Goal: Information Seeking & Learning: Learn about a topic

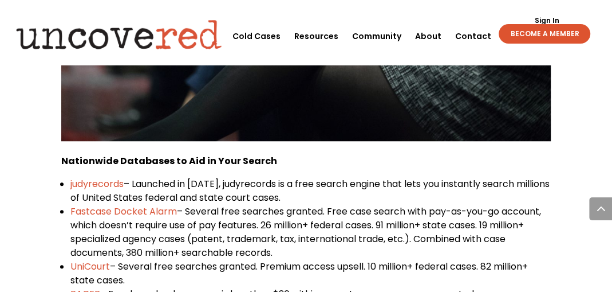
scroll to position [524, 0]
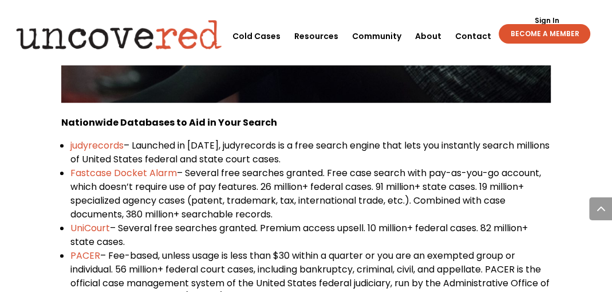
click at [87, 227] on span "UniCourt" at bounding box center [90, 227] width 40 height 13
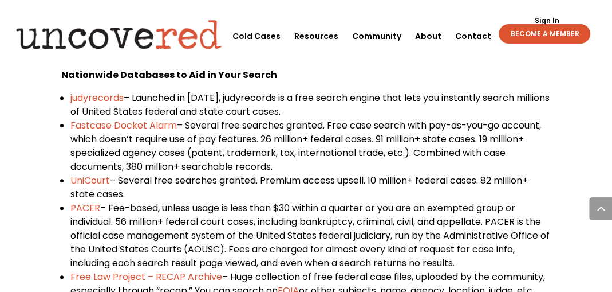
scroll to position [546, 0]
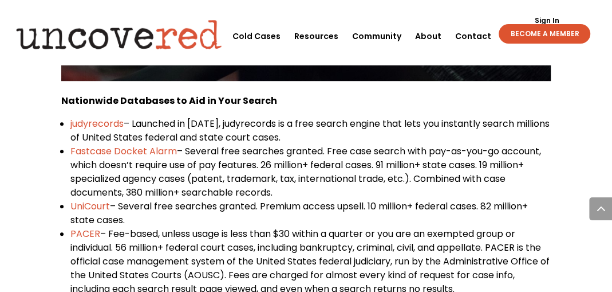
click at [117, 148] on span "Fastcase Docket Alarm" at bounding box center [123, 150] width 107 height 13
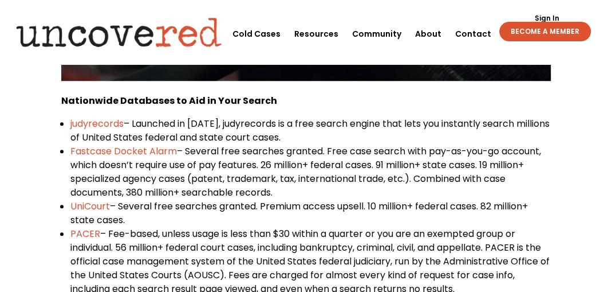
click at [100, 125] on span "judyrecords" at bounding box center [96, 123] width 53 height 13
